Goal: Transaction & Acquisition: Purchase product/service

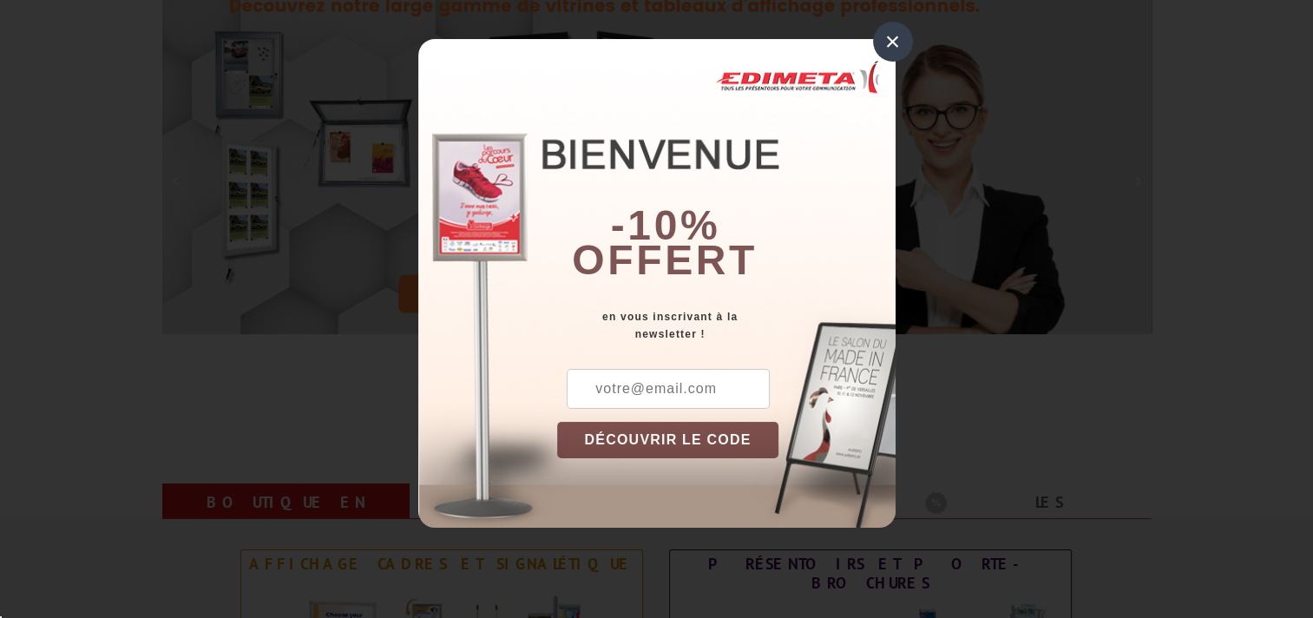
scroll to position [248, 0]
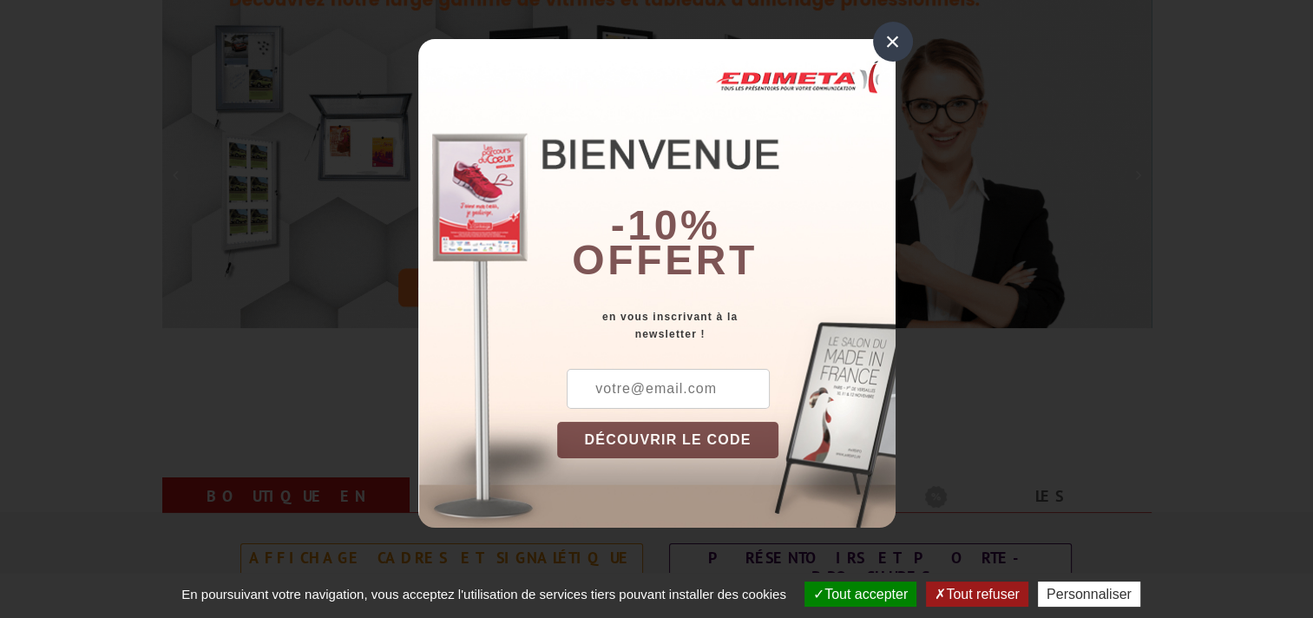
click at [885, 36] on div "×" at bounding box center [893, 42] width 40 height 40
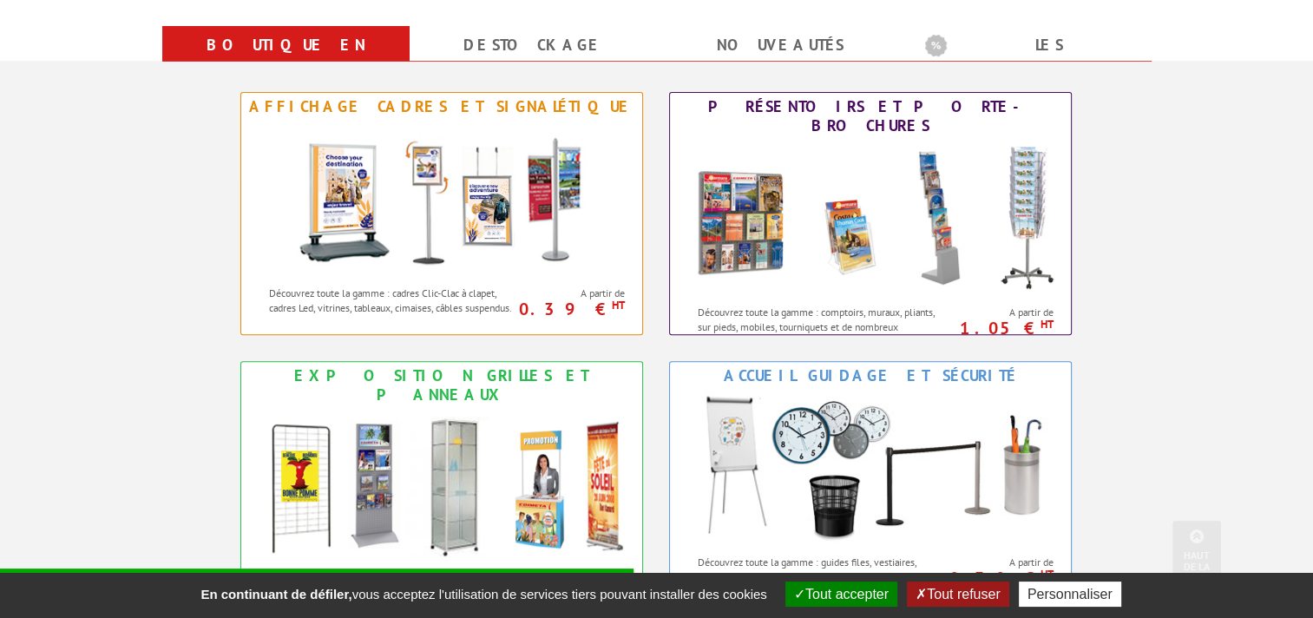
scroll to position [723, 0]
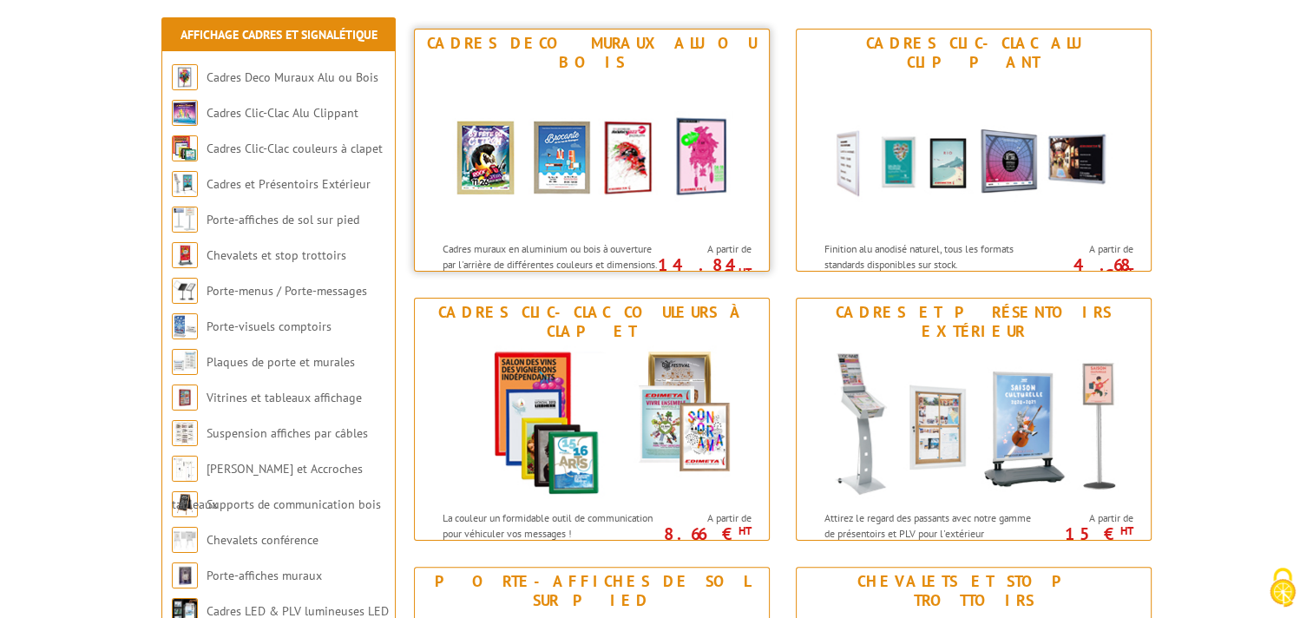
scroll to position [278, 0]
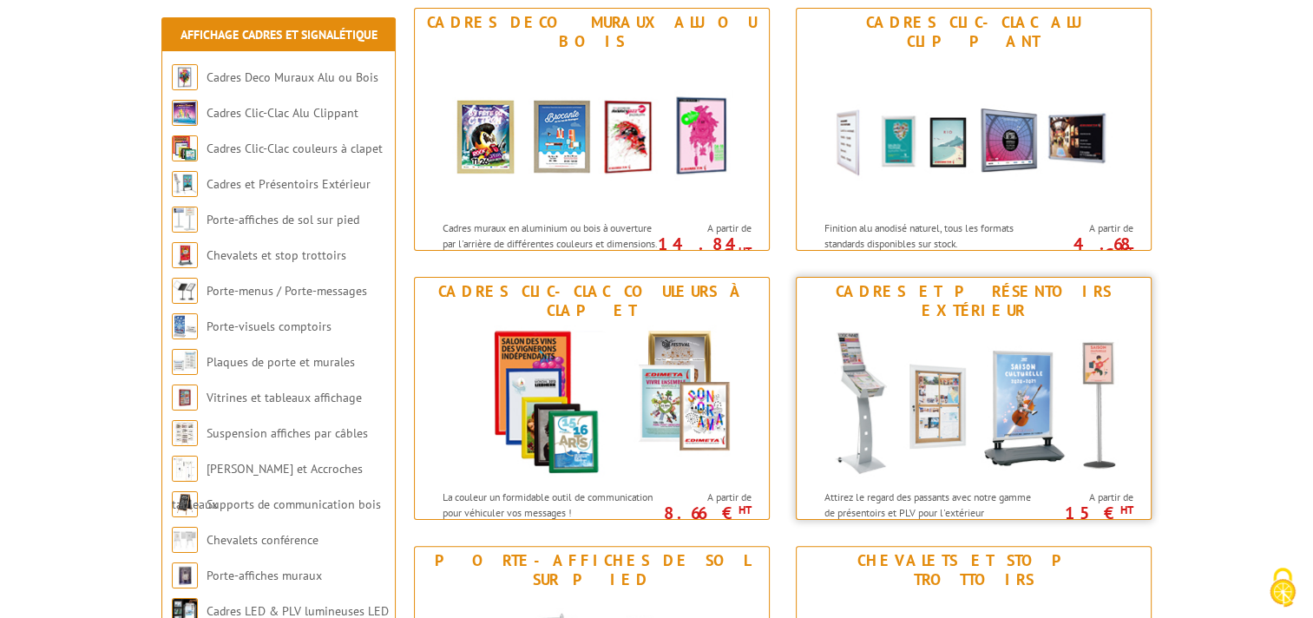
click at [1113, 458] on img at bounding box center [973, 402] width 321 height 156
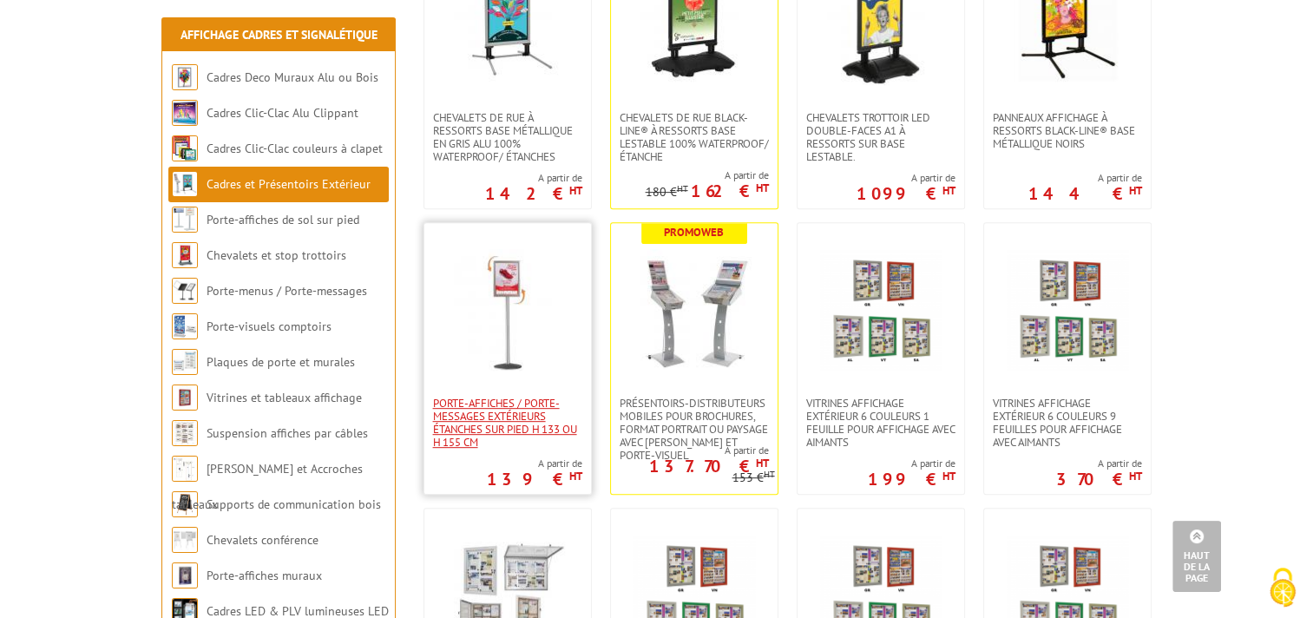
click at [531, 410] on span "Porte-affiches / Porte-messages extérieurs étanches sur pied h 133 ou h 155 cm" at bounding box center [507, 422] width 149 height 52
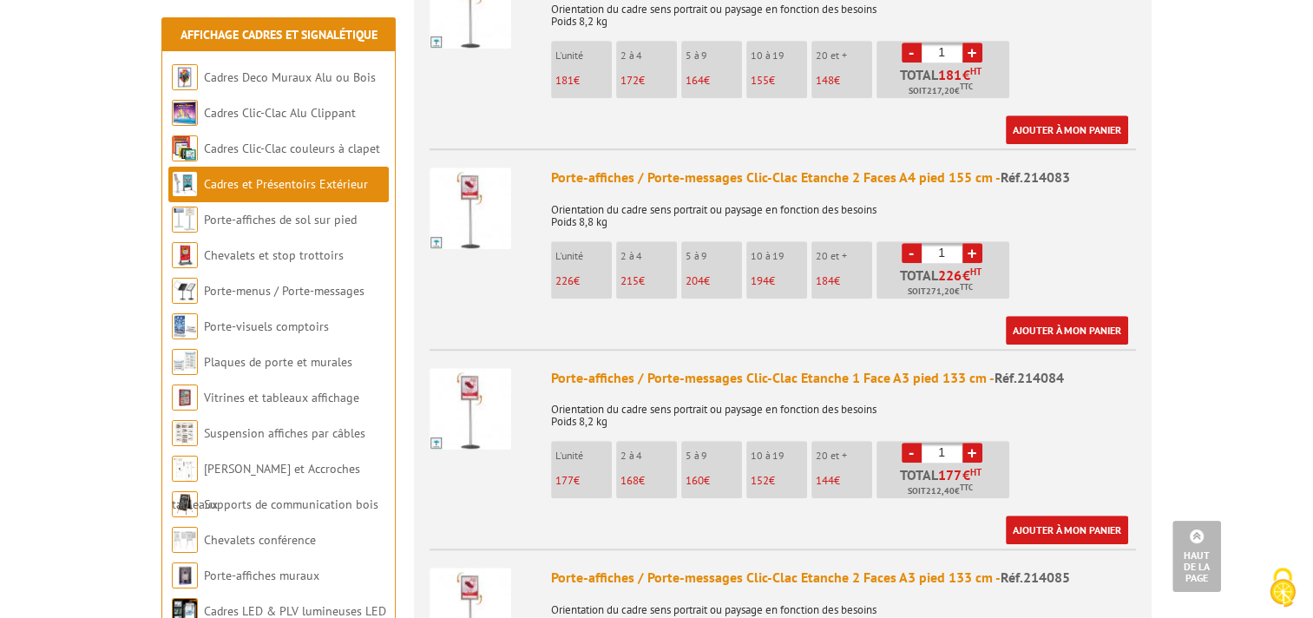
scroll to position [1243, 0]
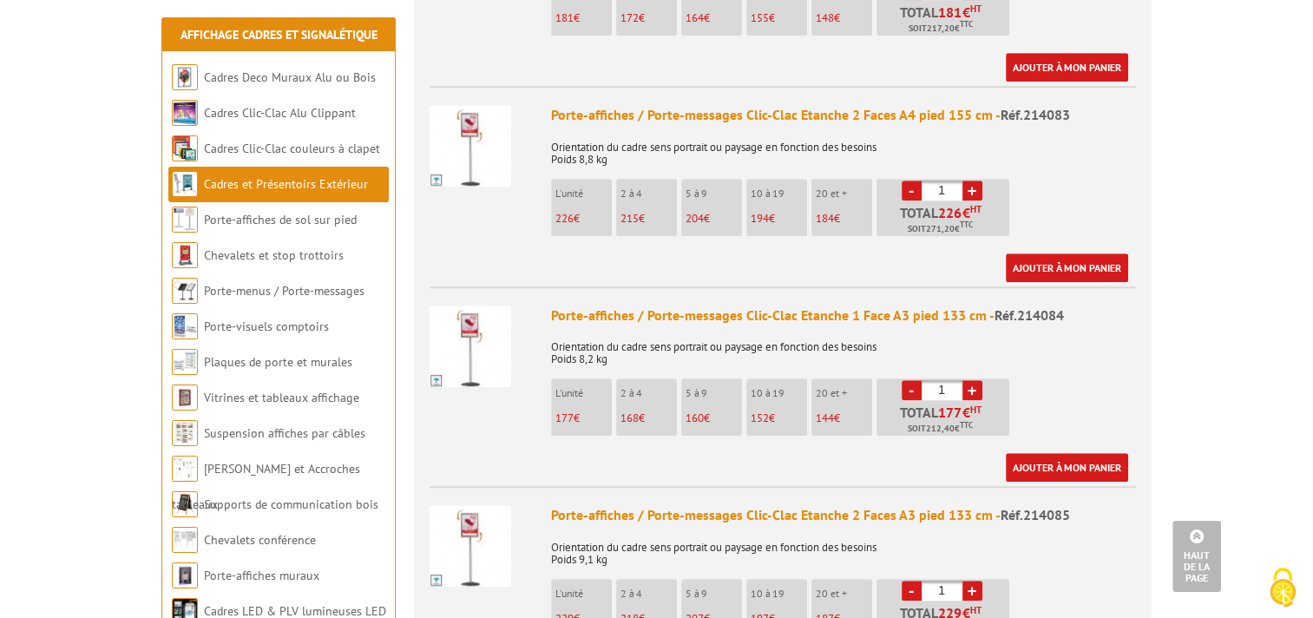
click at [462, 318] on img at bounding box center [470, 346] width 82 height 82
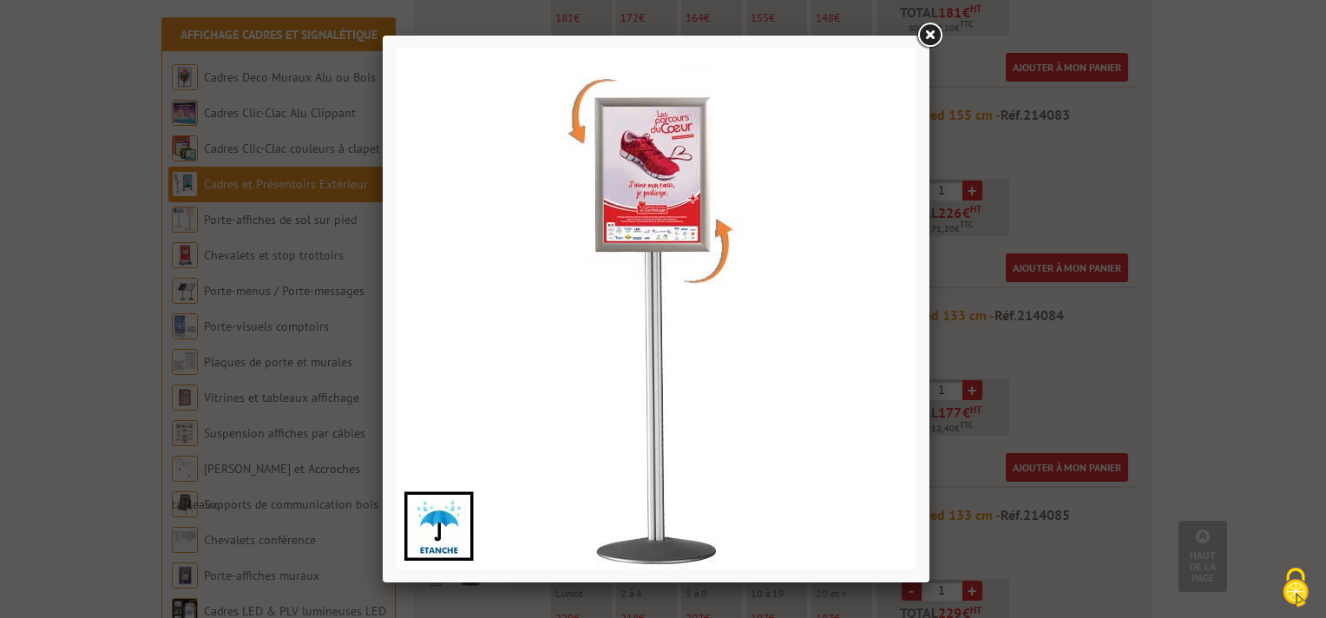
click at [923, 35] on link at bounding box center [929, 35] width 31 height 31
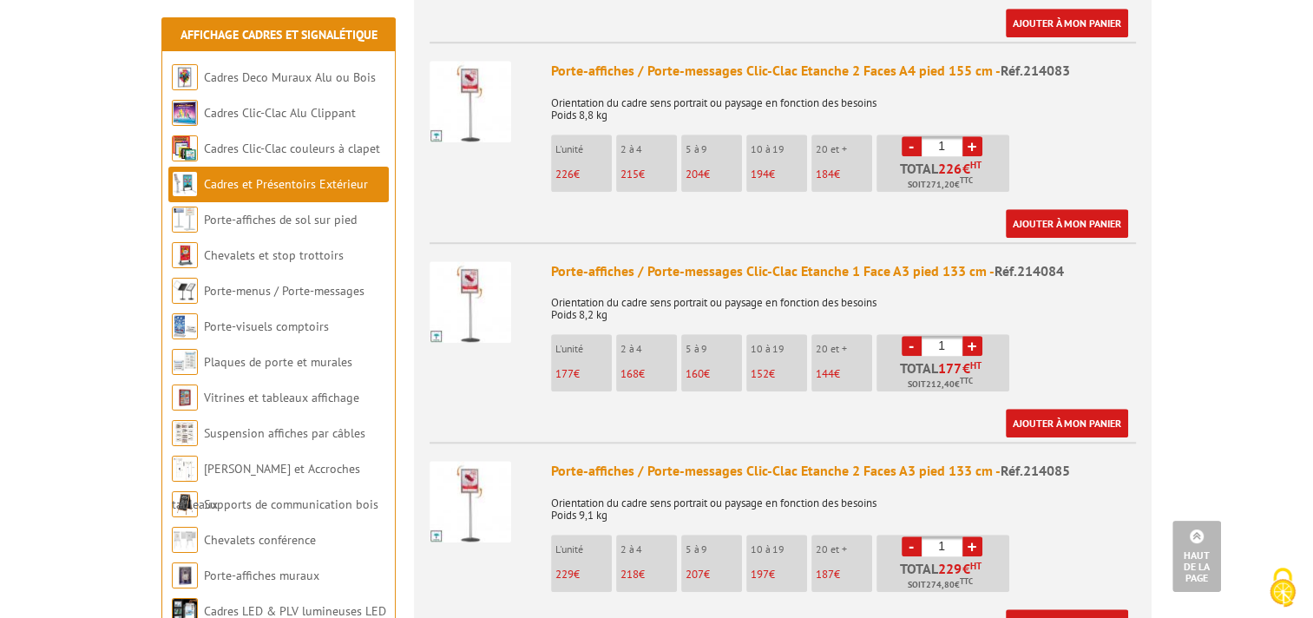
scroll to position [1301, 0]
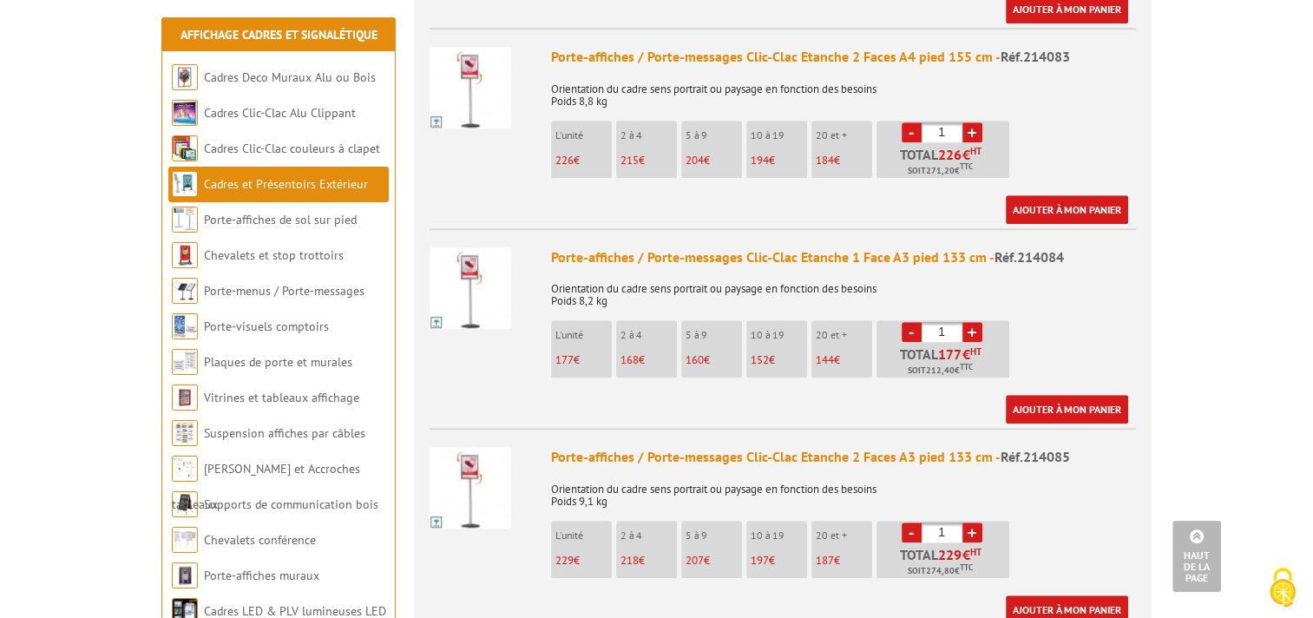
click at [972, 322] on link "+" at bounding box center [972, 332] width 20 height 20
type input "5"
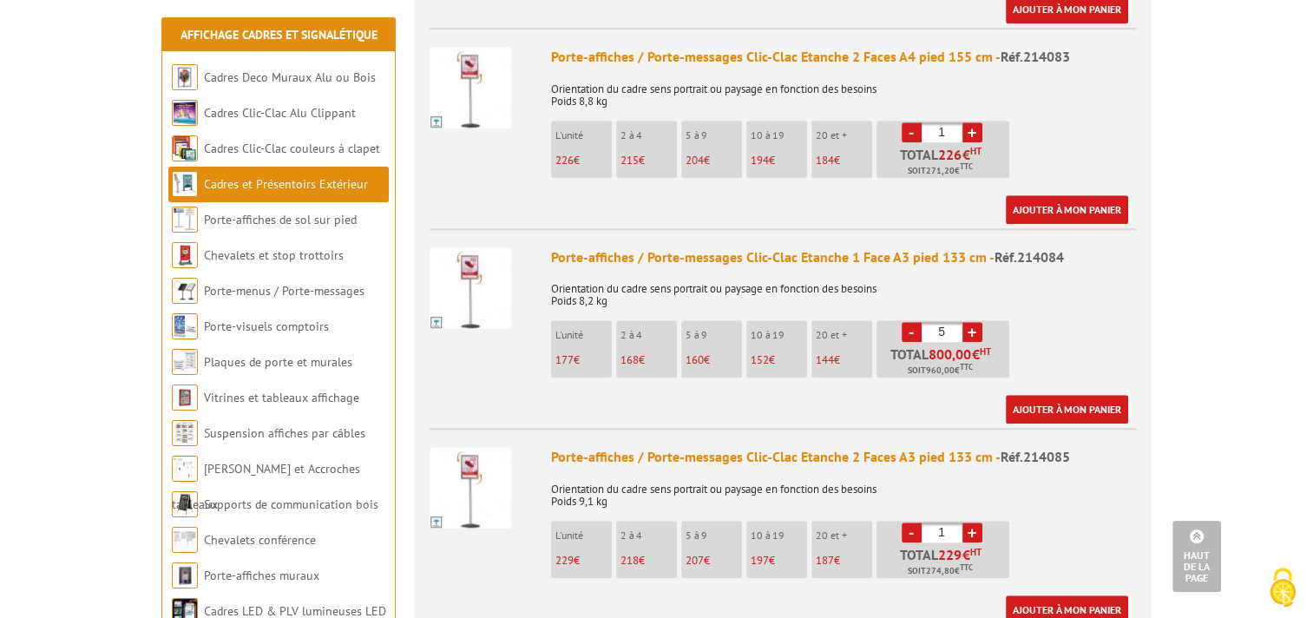
click at [971, 522] on link "+" at bounding box center [972, 532] width 20 height 20
click at [975, 522] on link "+" at bounding box center [972, 532] width 20 height 20
type input "5"
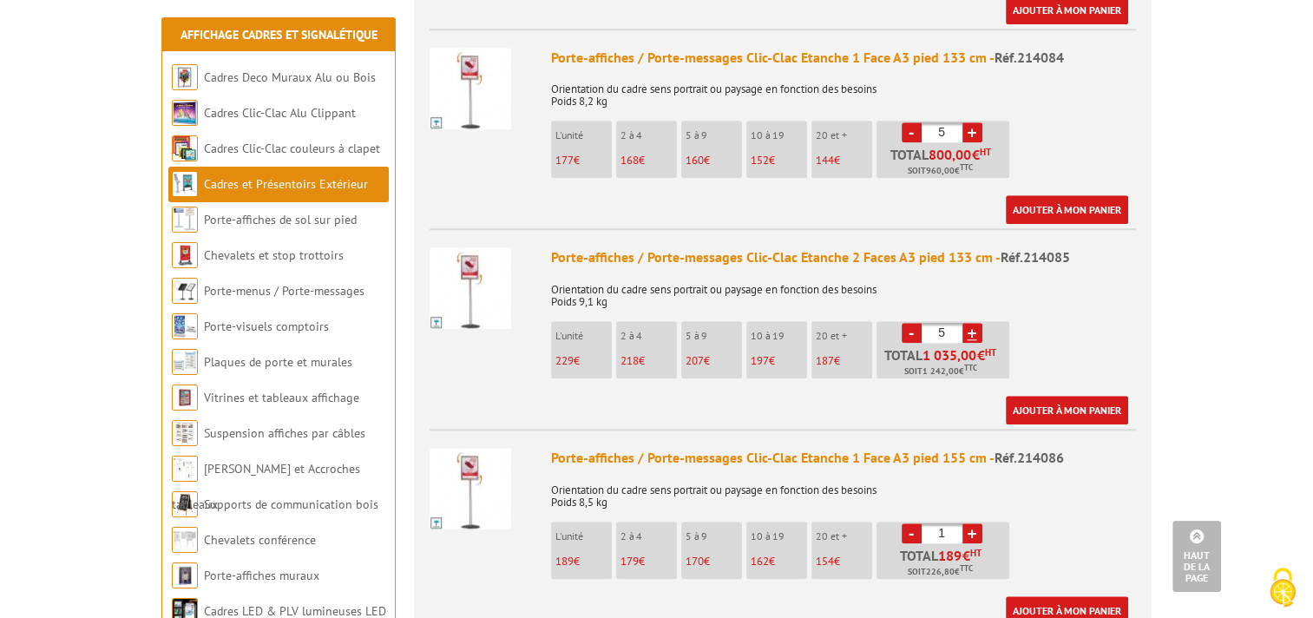
scroll to position [1497, 0]
